Goal: Browse casually

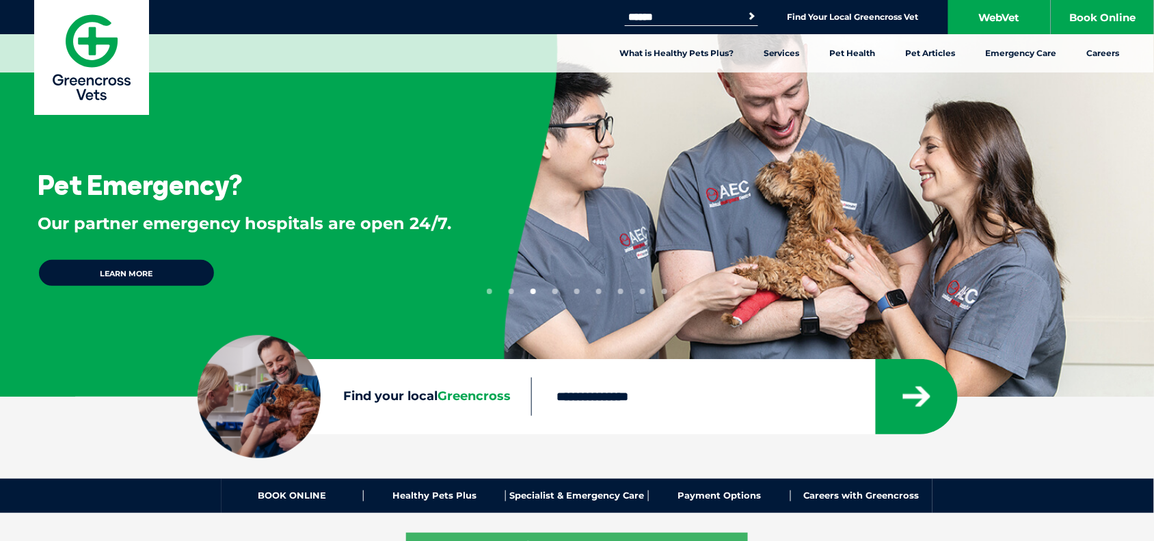
click at [489, 287] on li "1" at bounding box center [489, 288] width 5 height 11
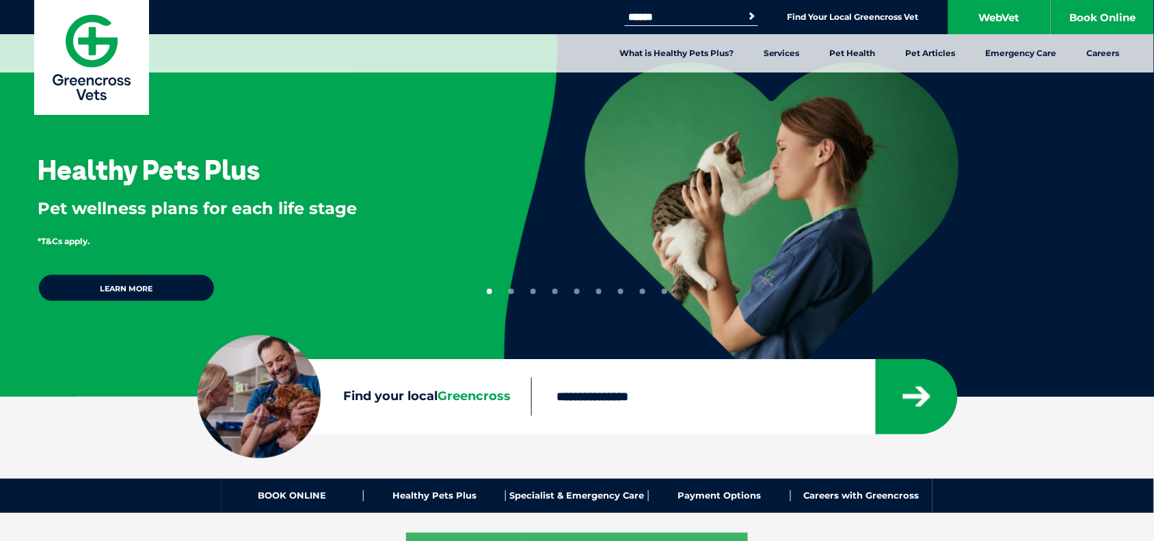
click at [513, 289] on button "2" at bounding box center [511, 290] width 5 height 5
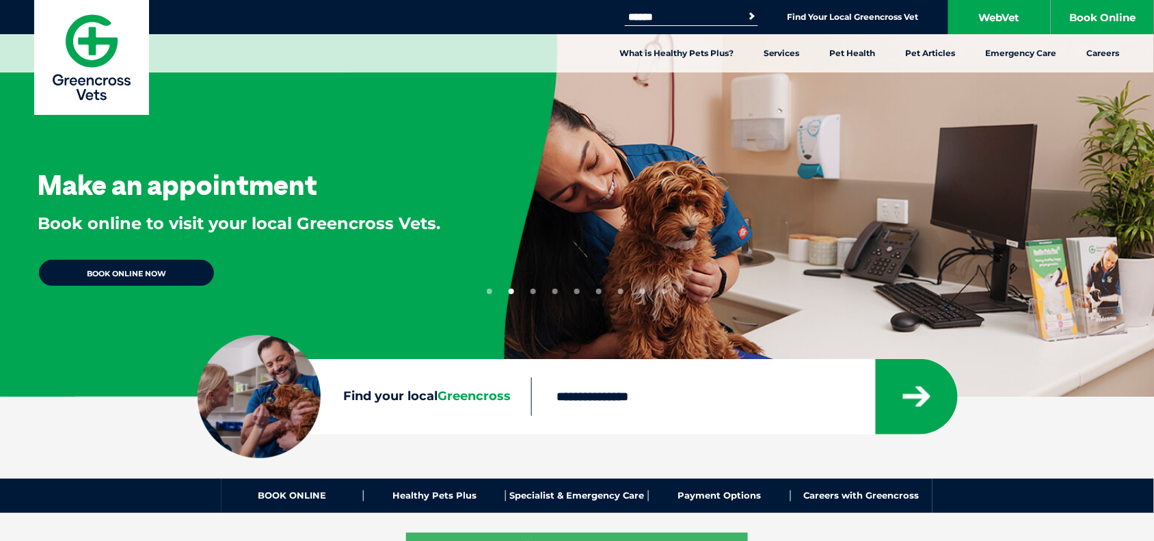
click at [535, 290] on button "3" at bounding box center [532, 290] width 5 height 5
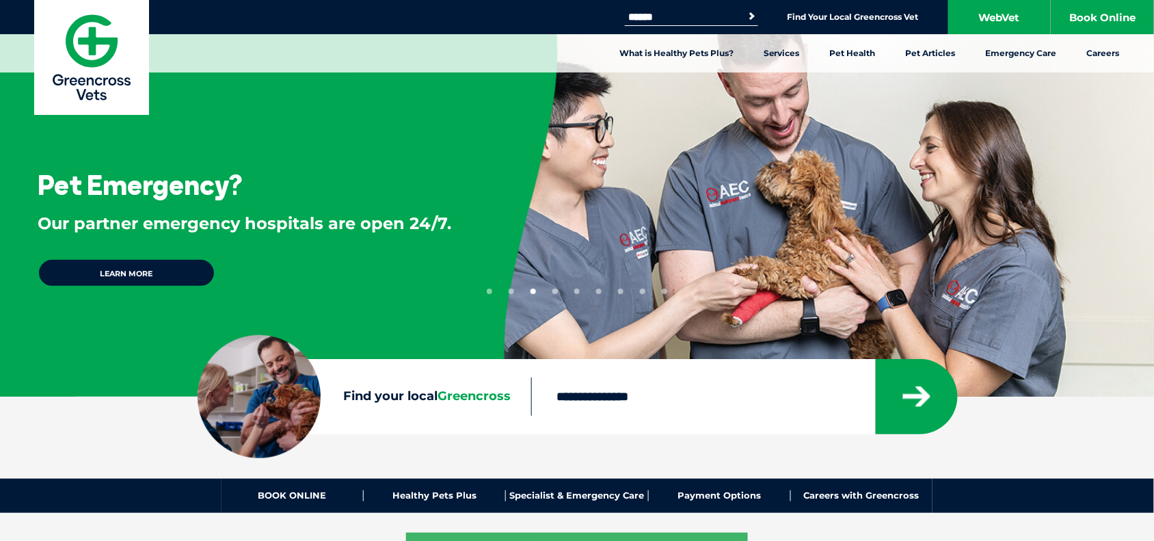
click at [552, 290] on button "4" at bounding box center [554, 290] width 5 height 5
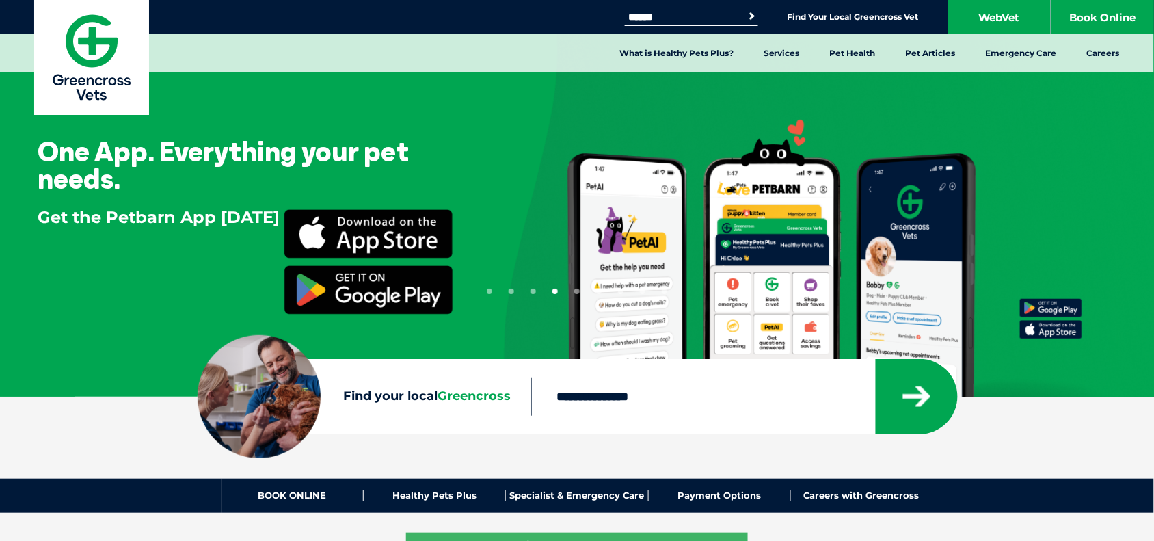
click at [582, 288] on ul "1 2 3 4 5 6 7 8 9" at bounding box center [577, 288] width 180 height 11
click at [579, 287] on li "5" at bounding box center [576, 288] width 5 height 11
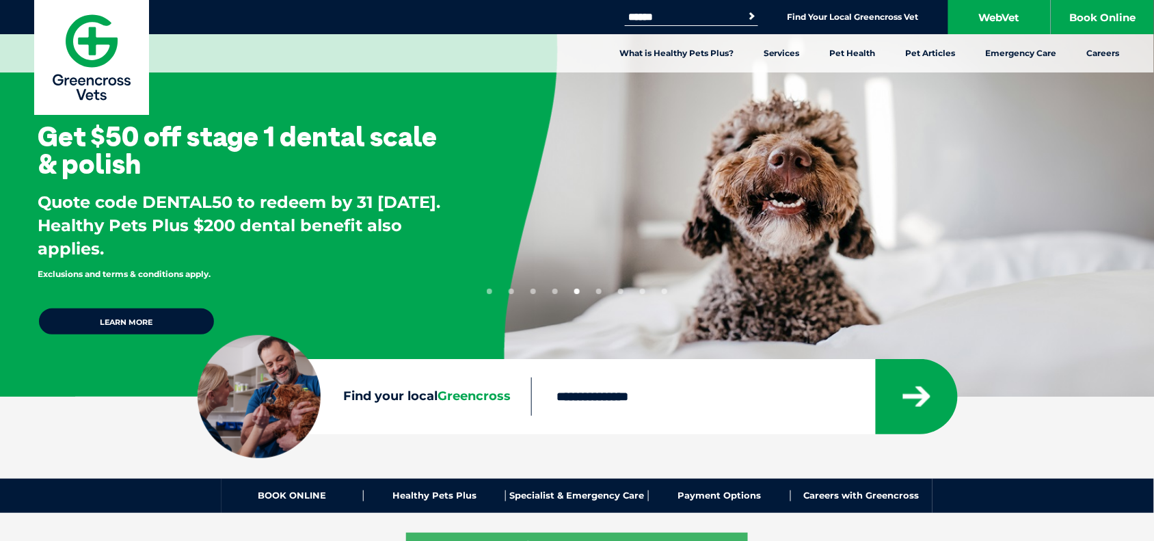
click at [602, 288] on ul "1 2 3 4 5 6 7 8 9" at bounding box center [577, 288] width 180 height 11
click at [627, 292] on ul "1 2 3 4 5 6 7 8 9" at bounding box center [577, 288] width 180 height 11
click at [620, 290] on button "7" at bounding box center [620, 290] width 5 height 5
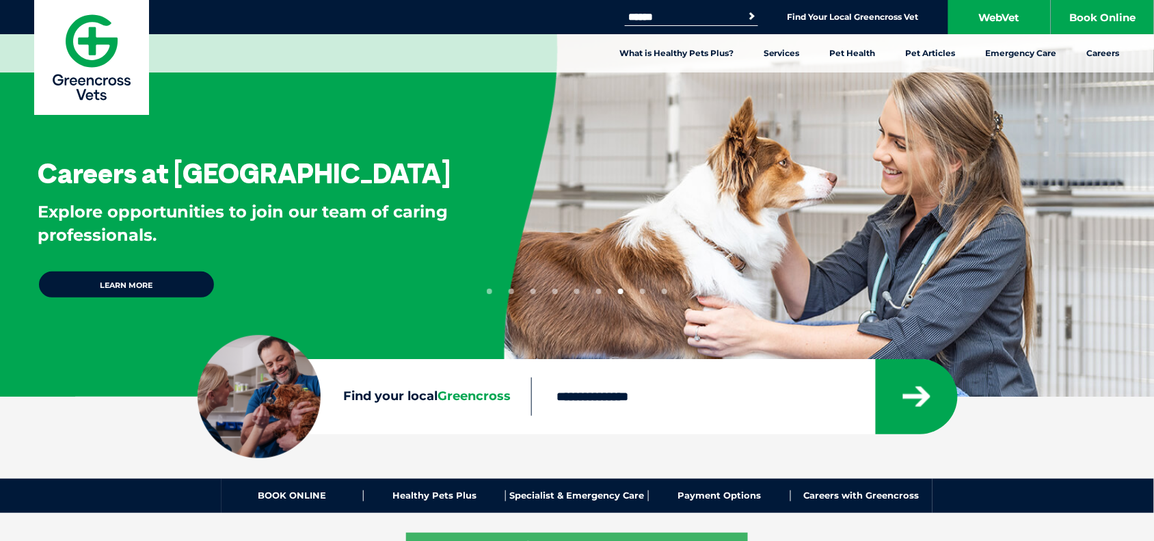
click at [597, 289] on button "6" at bounding box center [598, 290] width 5 height 5
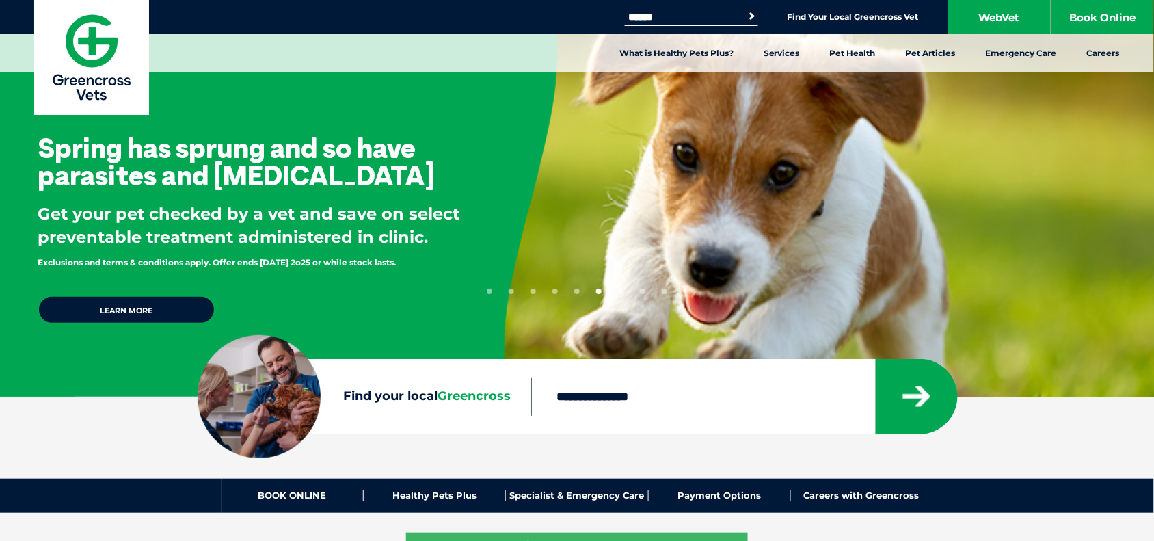
click at [642, 289] on button "8" at bounding box center [642, 290] width 5 height 5
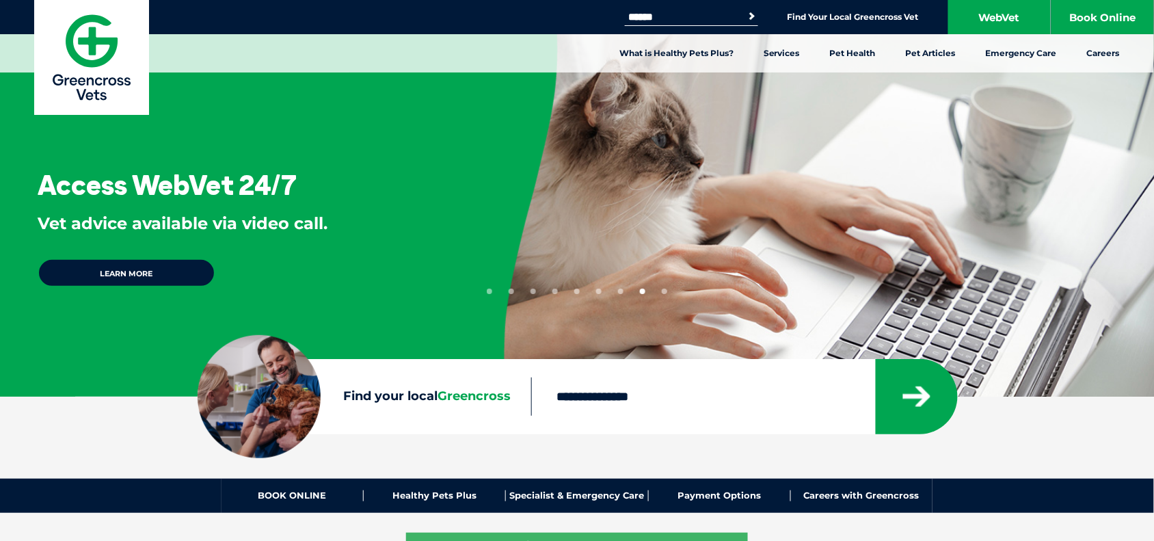
click at [664, 289] on button "9" at bounding box center [664, 290] width 5 height 5
